Goal: Task Accomplishment & Management: Manage account settings

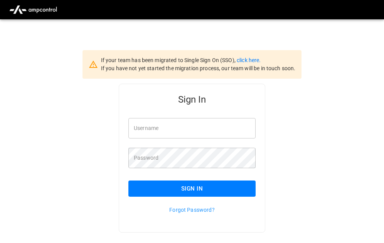
type input "**********"
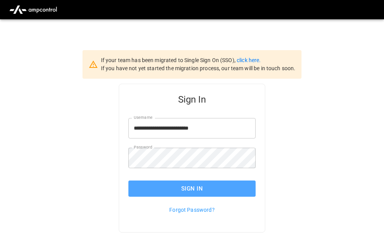
click at [187, 190] on button "Sign In" at bounding box center [191, 189] width 127 height 16
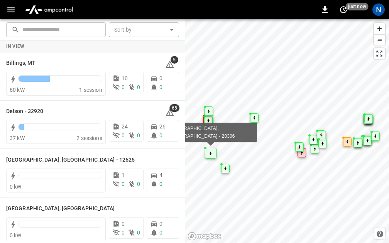
click at [208, 155] on div "Map marker" at bounding box center [211, 153] width 12 height 11
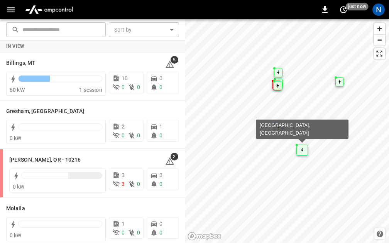
click at [304, 148] on div "Map marker" at bounding box center [302, 150] width 12 height 11
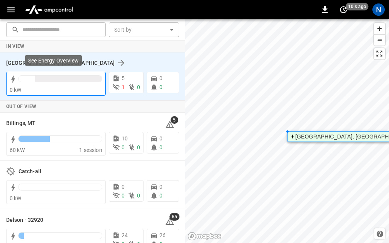
click at [81, 87] on div "0 kW" at bounding box center [56, 90] width 93 height 8
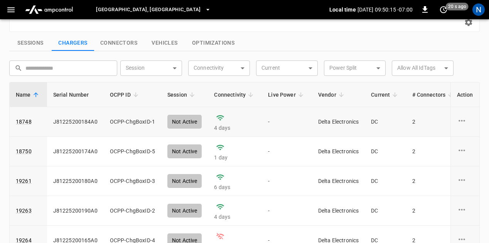
scroll to position [8, 0]
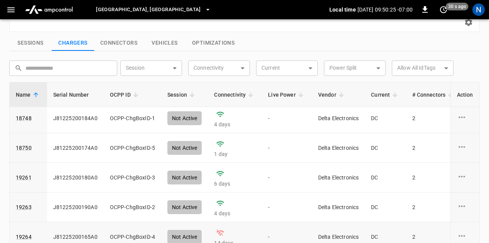
click at [219, 225] on td "14 days" at bounding box center [235, 238] width 54 height 30
click at [14, 235] on link "19264" at bounding box center [23, 237] width 19 height 11
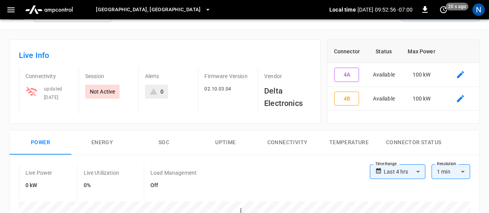
scroll to position [8, 0]
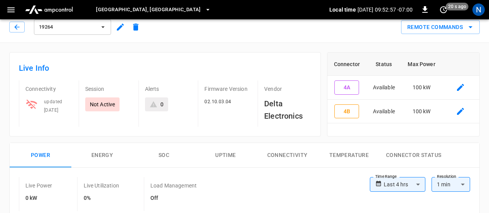
drag, startPoint x: 35, startPoint y: 101, endPoint x: 39, endPoint y: 108, distance: 7.1
click at [35, 102] on icon at bounding box center [31, 104] width 11 height 9
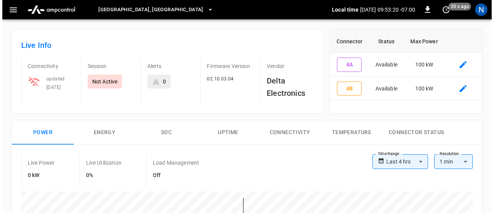
scroll to position [0, 0]
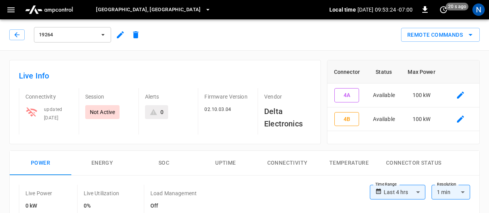
click at [103, 35] on icon "button" at bounding box center [102, 35] width 3 height 2
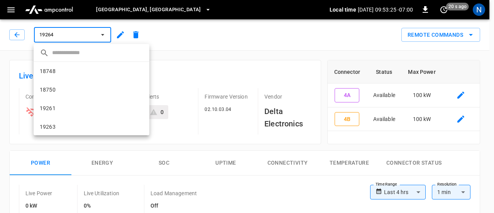
scroll to position [19, 0]
click at [135, 126] on icon "copy" at bounding box center [138, 125] width 7 height 7
click at [217, 25] on div at bounding box center [247, 106] width 494 height 213
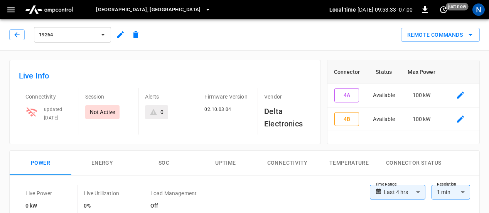
click at [8, 9] on icon "button" at bounding box center [11, 10] width 10 height 10
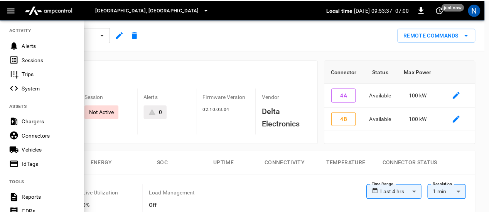
scroll to position [154, 0]
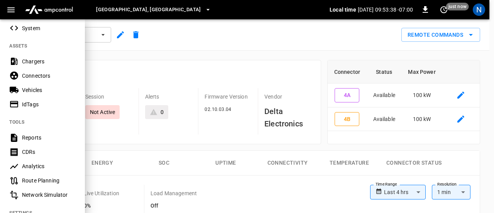
click at [39, 64] on div "Chargers" at bounding box center [49, 61] width 54 height 8
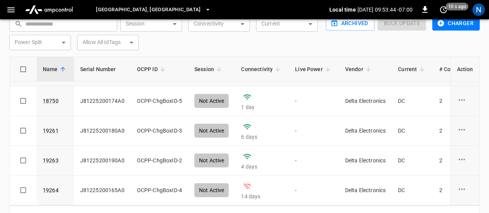
scroll to position [56, 0]
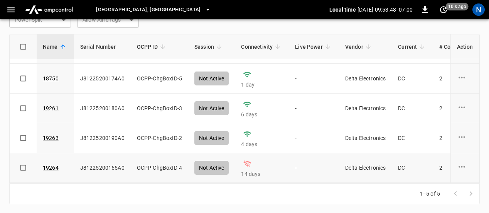
click at [388, 164] on icon "charge point options" at bounding box center [462, 167] width 10 height 10
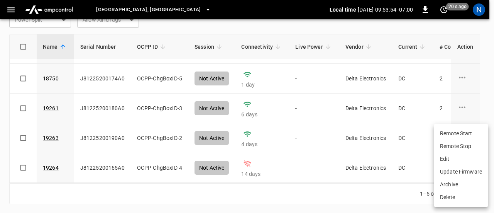
click at [388, 155] on li "Edit" at bounding box center [461, 158] width 54 height 13
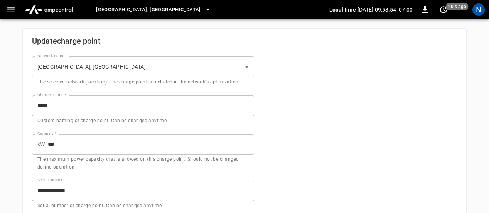
type input "**********"
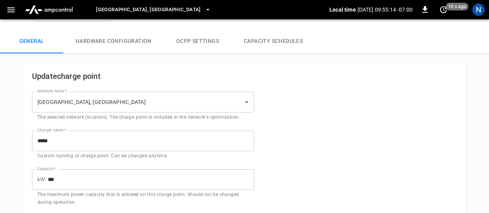
scroll to position [39, 0]
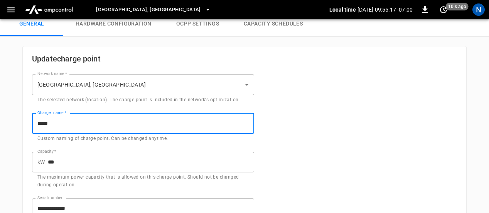
drag, startPoint x: 66, startPoint y: 124, endPoint x: 27, endPoint y: 120, distance: 38.8
click at [27, 120] on div "Charger name   * ***** Charger name   * Custom naming of charge point. Can be c…" at bounding box center [138, 123] width 231 height 39
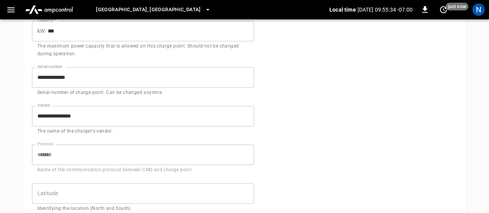
scroll to position [116, 0]
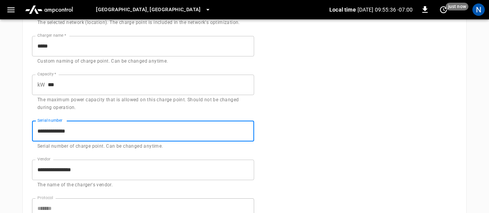
drag, startPoint x: 88, startPoint y: 133, endPoint x: 28, endPoint y: 136, distance: 60.6
click at [28, 136] on div "**********" at bounding box center [138, 130] width 231 height 39
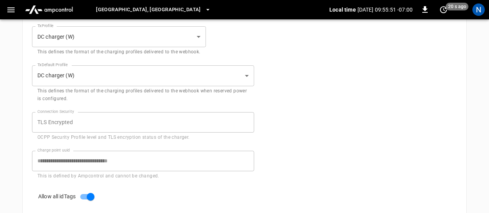
scroll to position [500, 0]
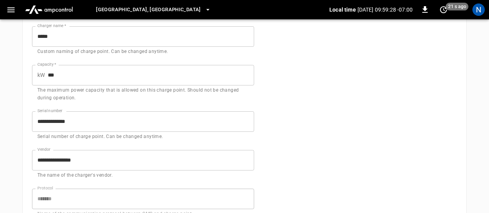
scroll to position [76, 0]
